Goal: Task Accomplishment & Management: Use online tool/utility

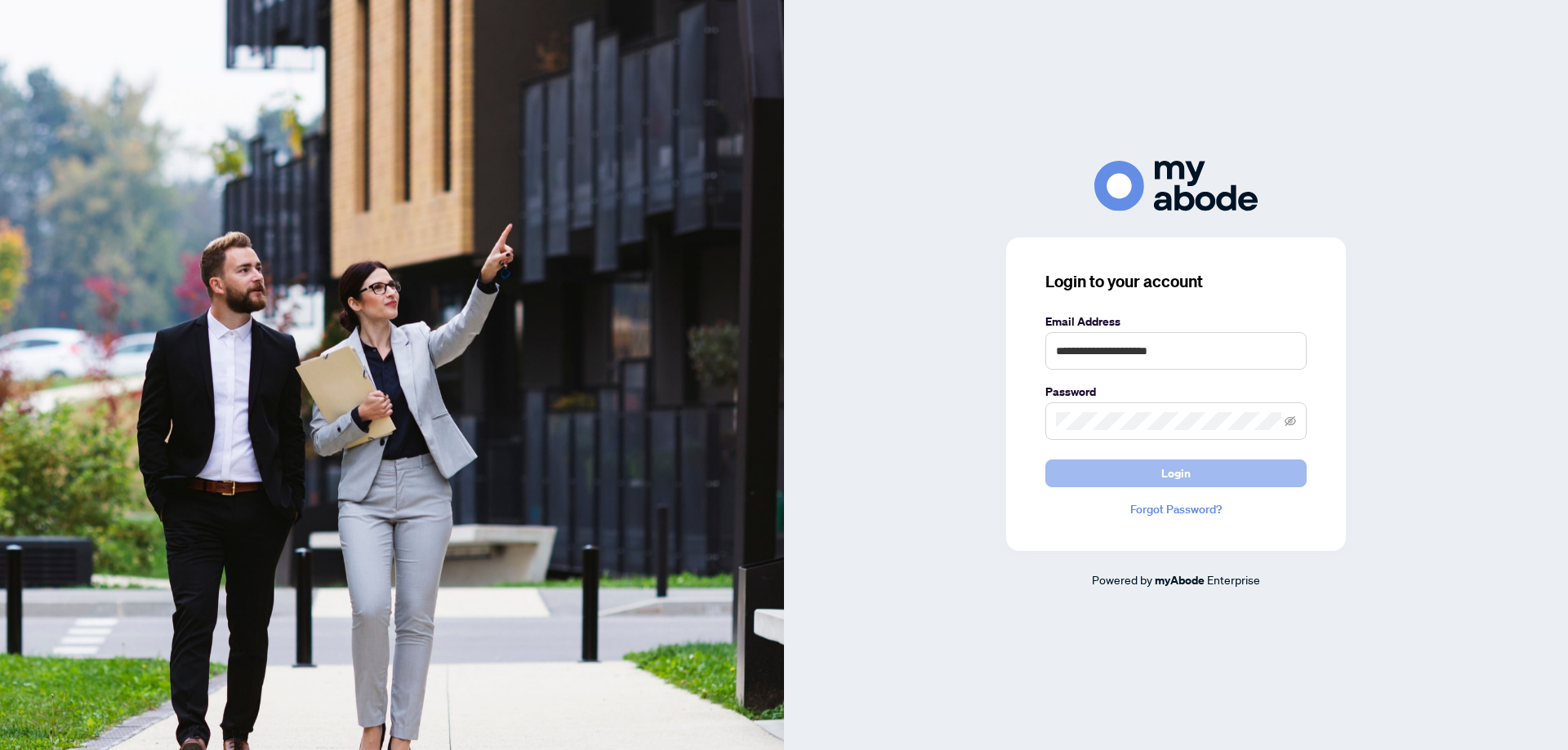
click at [1175, 479] on span "Login" at bounding box center [1176, 474] width 30 height 26
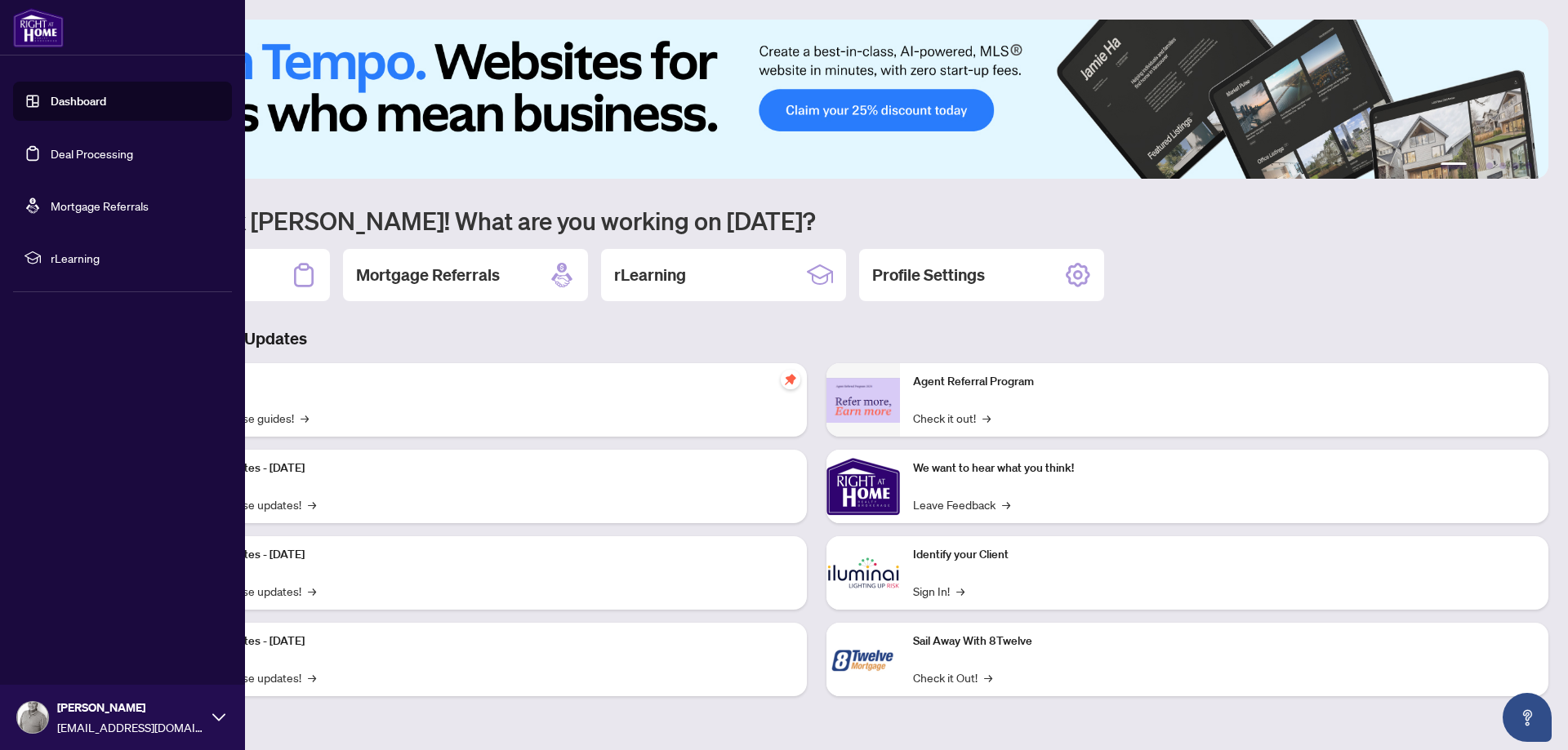
click at [50, 96] on link "Dashboard" at bounding box center [78, 102] width 56 height 15
click at [50, 146] on link "Deal Processing" at bounding box center [91, 154] width 82 height 15
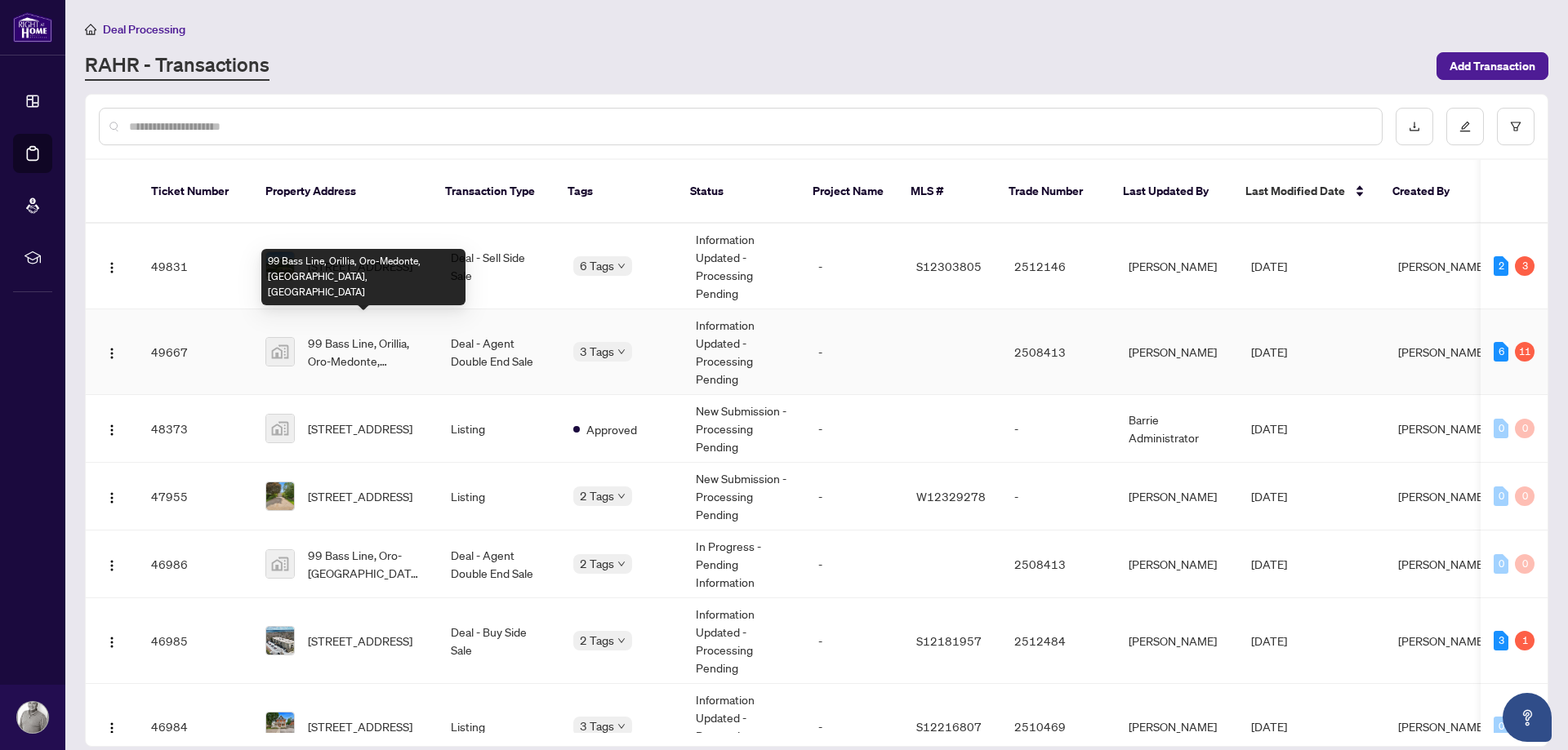
click at [385, 334] on span "99 Bass Line, Orillia, Oro-Medonte, [GEOGRAPHIC_DATA], [GEOGRAPHIC_DATA]" at bounding box center [366, 352] width 117 height 36
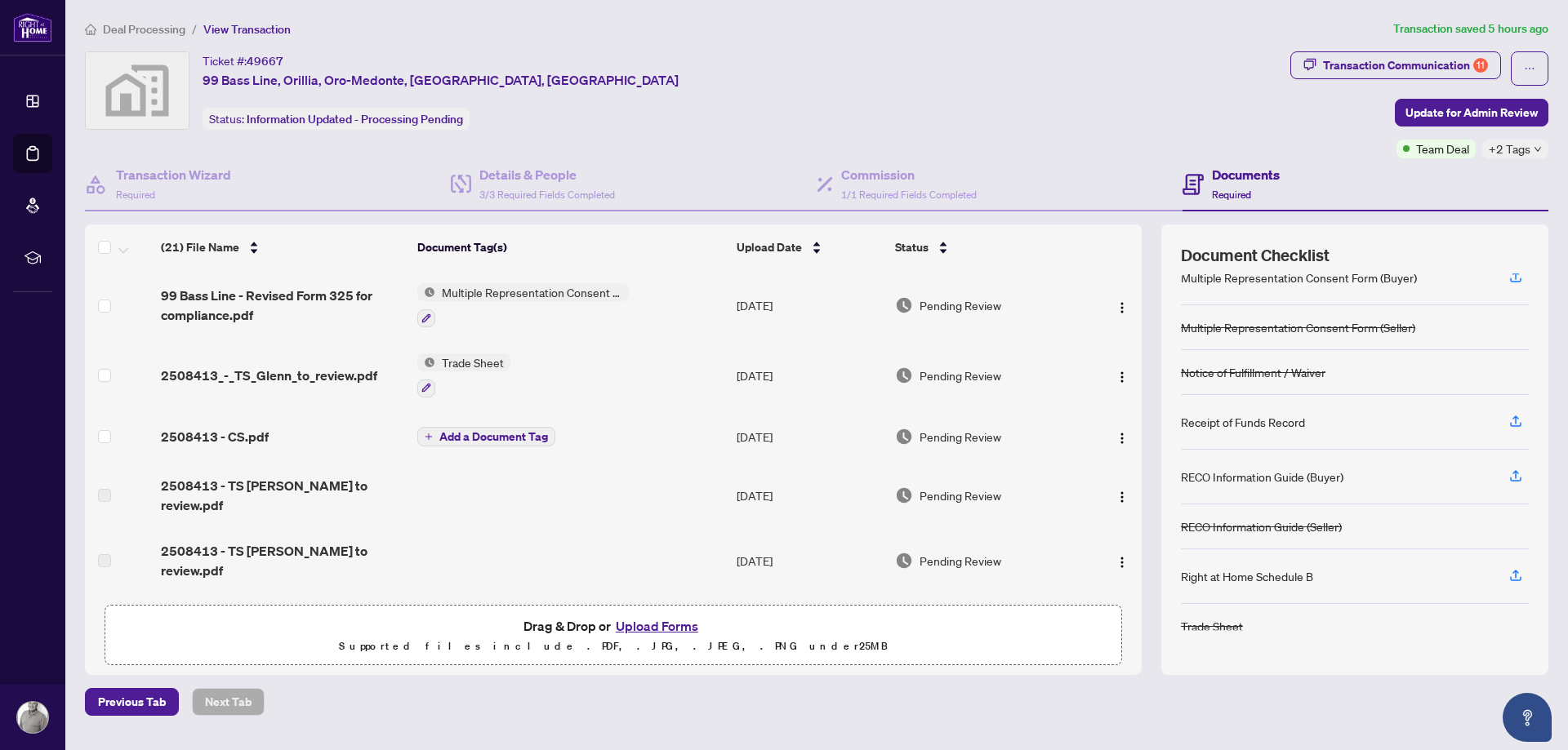
click at [556, 290] on span "Multiple Representation Consent Form (Seller)" at bounding box center [532, 292] width 193 height 18
click at [688, 141] on div "Ticket #: 49667 99 Bass Line, Orillia, Oro-[GEOGRAPHIC_DATA], [GEOGRAPHIC_DATA]…" at bounding box center [685, 104] width 1205 height 107
